Goal: Task Accomplishment & Management: Complete application form

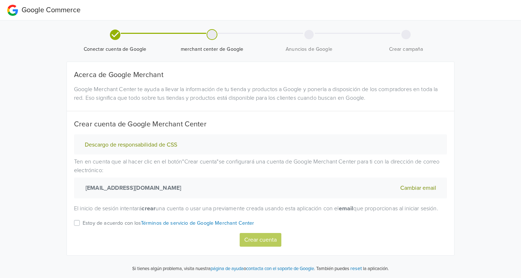
click at [83, 229] on label "Estoy de acuerdo con los Términos de servicio de Google Merchant Center" at bounding box center [169, 225] width 172 height 14
click at [0, 0] on input "Estoy de acuerdo con los Términos de servicio de Google Merchant Center" at bounding box center [0, 0] width 0 height 0
click at [252, 245] on button "Crear cuenta" at bounding box center [261, 240] width 42 height 14
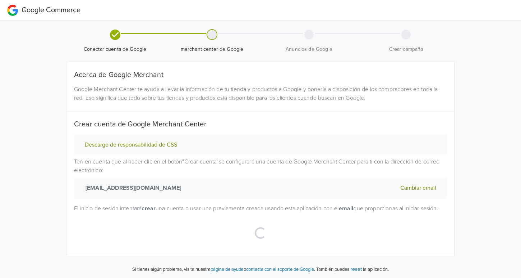
select select "cl"
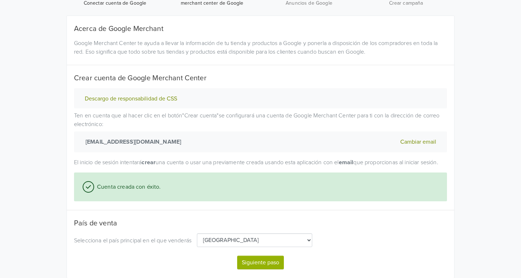
scroll to position [77, 0]
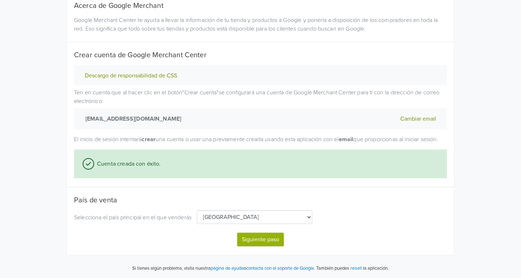
click at [238, 216] on select "[GEOGRAPHIC_DATA] [GEOGRAPHIC_DATA] [GEOGRAPHIC_DATA] [GEOGRAPHIC_DATA] [GEOGRA…" at bounding box center [254, 217] width 115 height 14
click at [248, 236] on button "Siguiente paso" at bounding box center [260, 239] width 47 height 14
select select "cl"
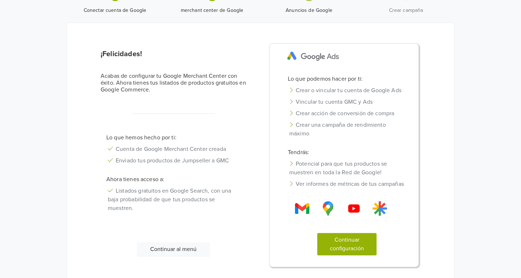
scroll to position [40, 0]
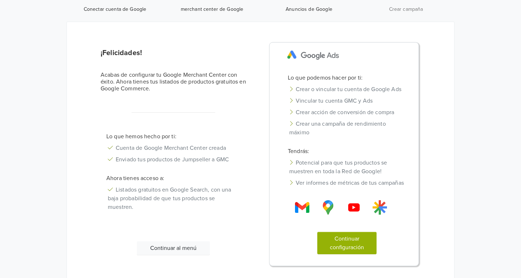
click at [358, 242] on button "Continuar configuración" at bounding box center [348, 243] width 60 height 22
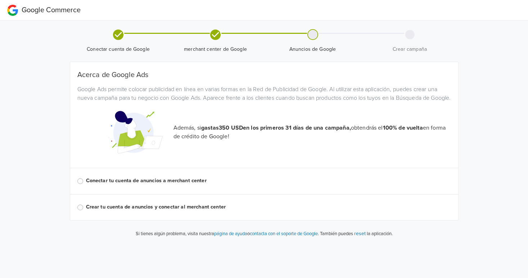
click at [135, 184] on label "Conectar tu cuenta de anuncios a merchant center" at bounding box center [268, 181] width 365 height 8
click at [0, 0] on input "Conectar tu cuenta de anuncios a merchant center" at bounding box center [0, 0] width 0 height 0
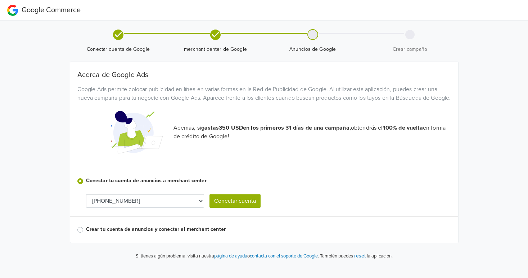
click at [140, 207] on select "[PHONE_NUMBER] [PHONE_NUMBER]" at bounding box center [145, 201] width 118 height 14
select select "6469622970"
click at [252, 205] on button "Conectar cuenta" at bounding box center [234, 201] width 51 height 14
select select "6469622970"
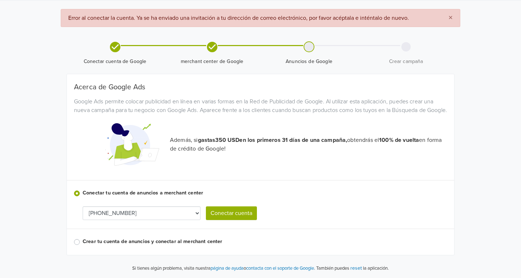
scroll to position [28, 0]
click at [125, 240] on label "Crear tu cuenta de anuncios y conectar al merchant center" at bounding box center [265, 241] width 365 height 8
click at [0, 0] on input "Crear tu cuenta de anuncios y conectar al merchant center" at bounding box center [0, 0] width 0 height 0
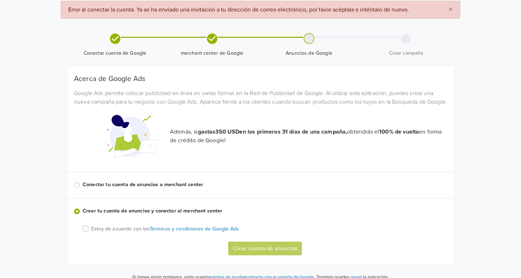
click at [92, 233] on p "Estoy de acuerdo con los Términos y condiciones de Google Ads" at bounding box center [165, 229] width 148 height 8
click at [0, 0] on input "Estoy de acuerdo con los Términos y condiciones de Google Ads" at bounding box center [0, 0] width 0 height 0
click at [266, 255] on button "Crear cuenta de anuncios" at bounding box center [265, 248] width 74 height 14
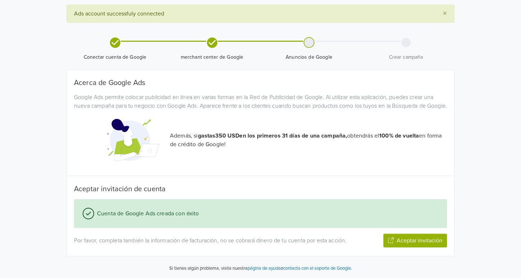
click at [391, 241] on button "Aceptar invitación" at bounding box center [416, 240] width 64 height 14
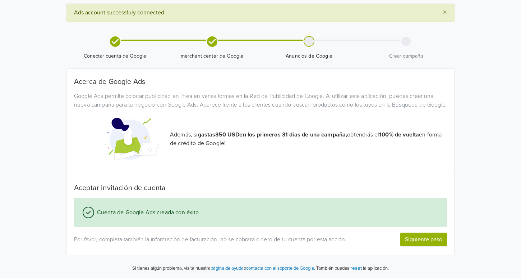
scroll to position [33, 0]
click at [423, 239] on button "Siguiente paso" at bounding box center [424, 239] width 47 height 14
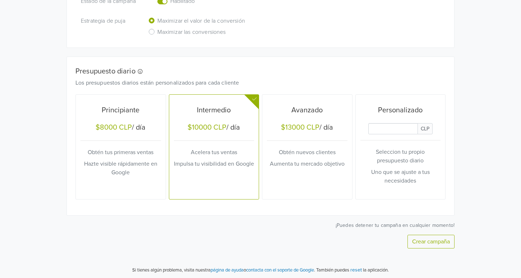
scroll to position [239, 0]
click at [128, 138] on div "Principiante $8000 CLP / día Obtén tus primeras ventas Hazte visible rápidament…" at bounding box center [121, 145] width 81 height 99
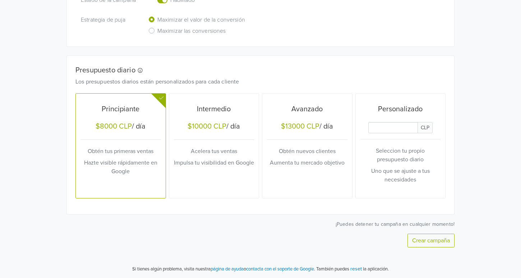
click at [417, 237] on button "Crear campaña" at bounding box center [431, 240] width 47 height 14
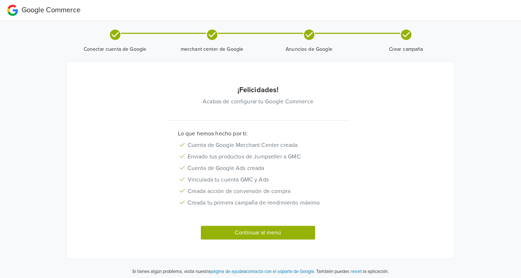
click at [235, 233] on button "Continuar al menú" at bounding box center [258, 232] width 114 height 14
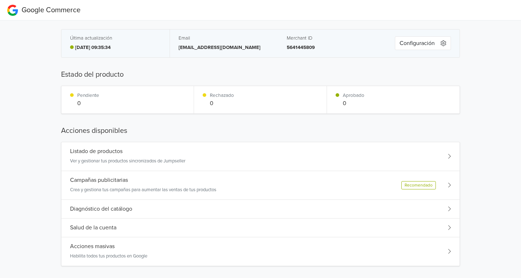
click at [425, 42] on button "Configuración" at bounding box center [423, 43] width 56 height 14
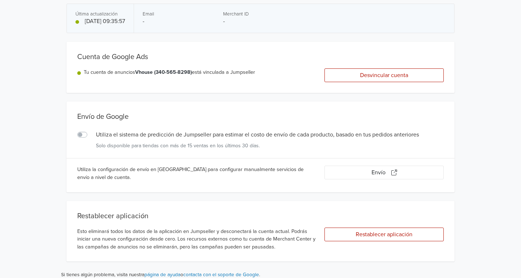
scroll to position [26, 0]
click at [348, 172] on button "Envío" at bounding box center [384, 172] width 119 height 14
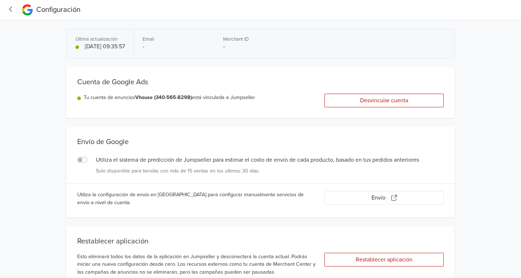
scroll to position [0, 0]
